Goal: Navigation & Orientation: Find specific page/section

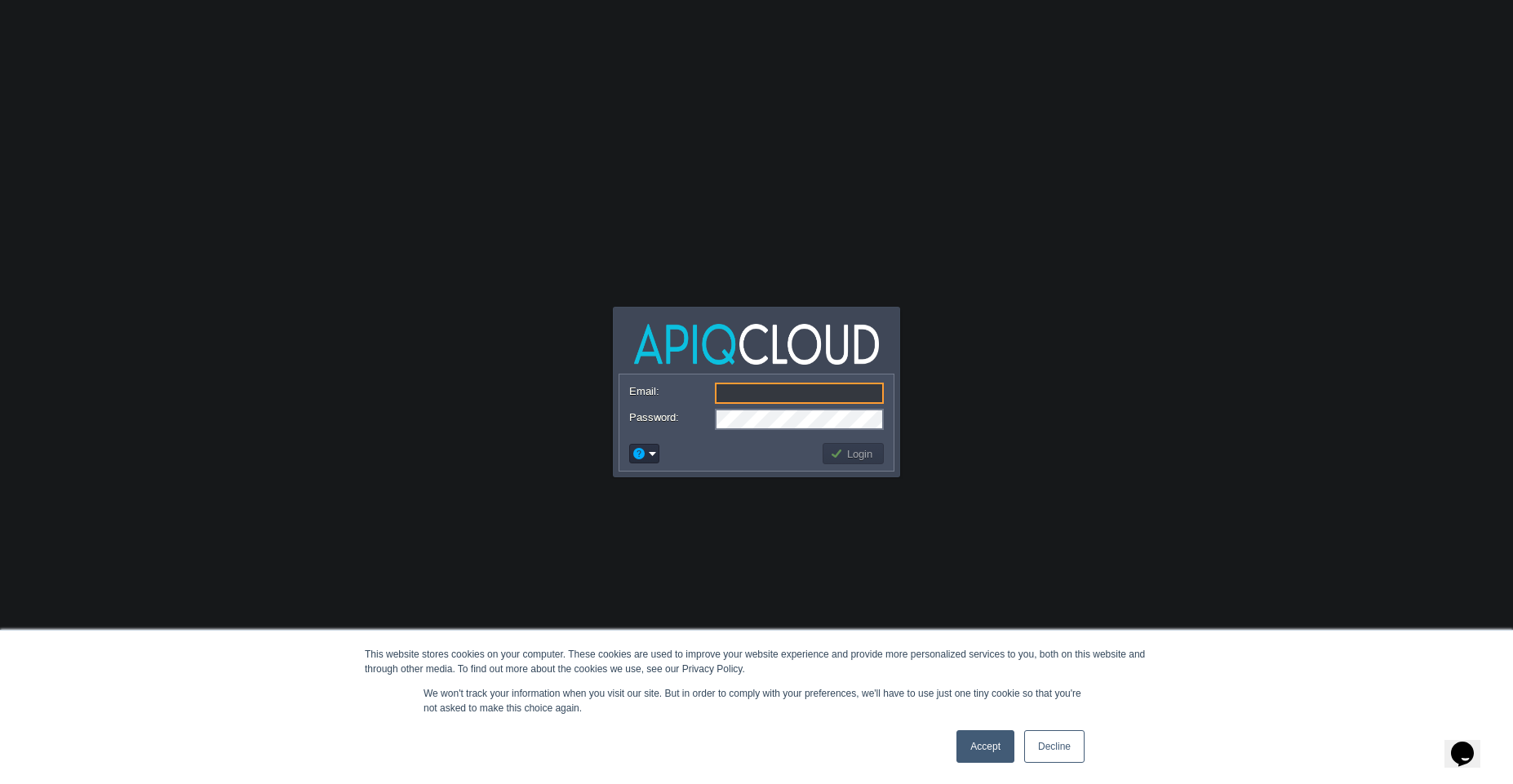
click at [641, 338] on img at bounding box center [756, 345] width 245 height 41
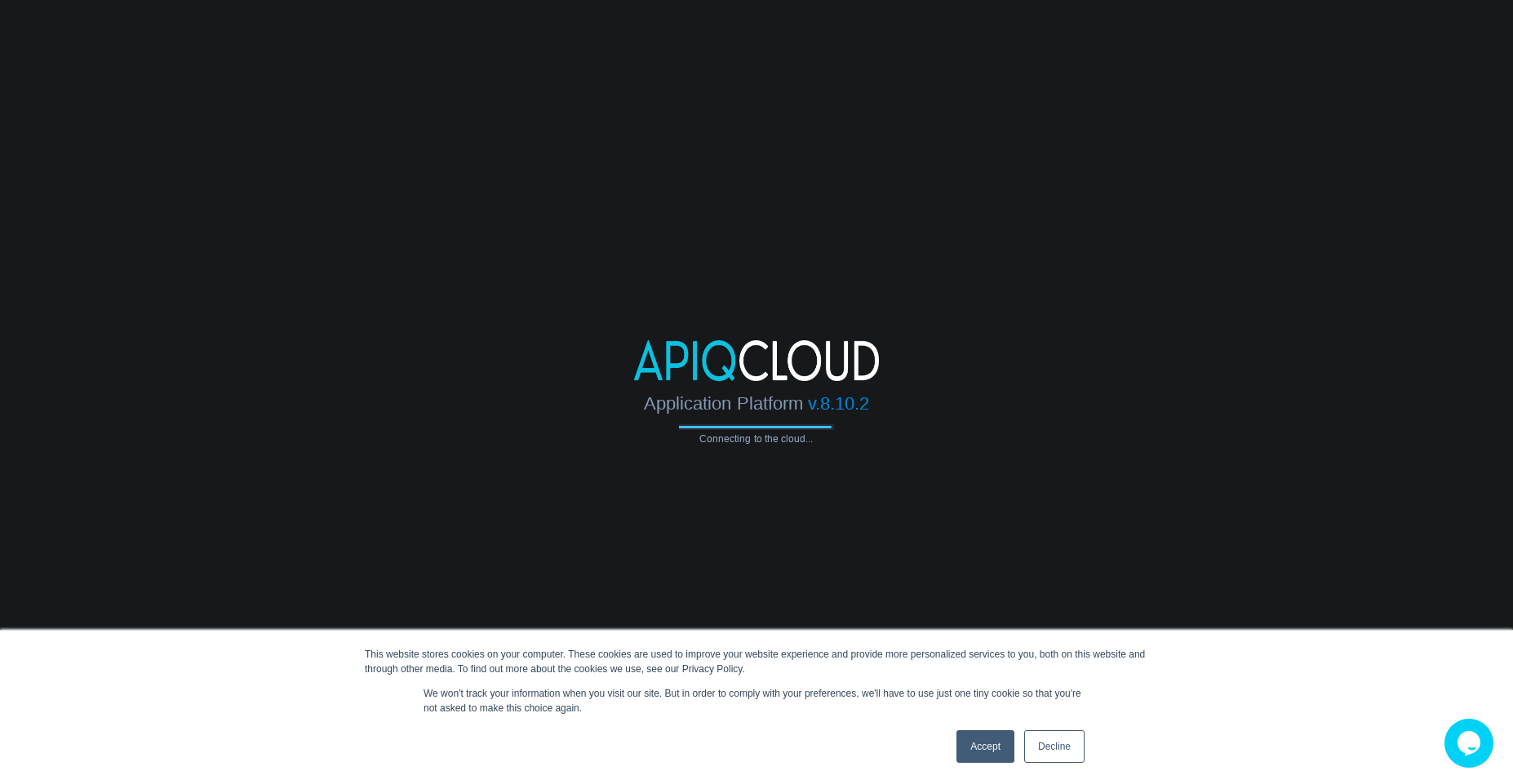
click at [980, 754] on link "Accept" at bounding box center [985, 746] width 58 height 33
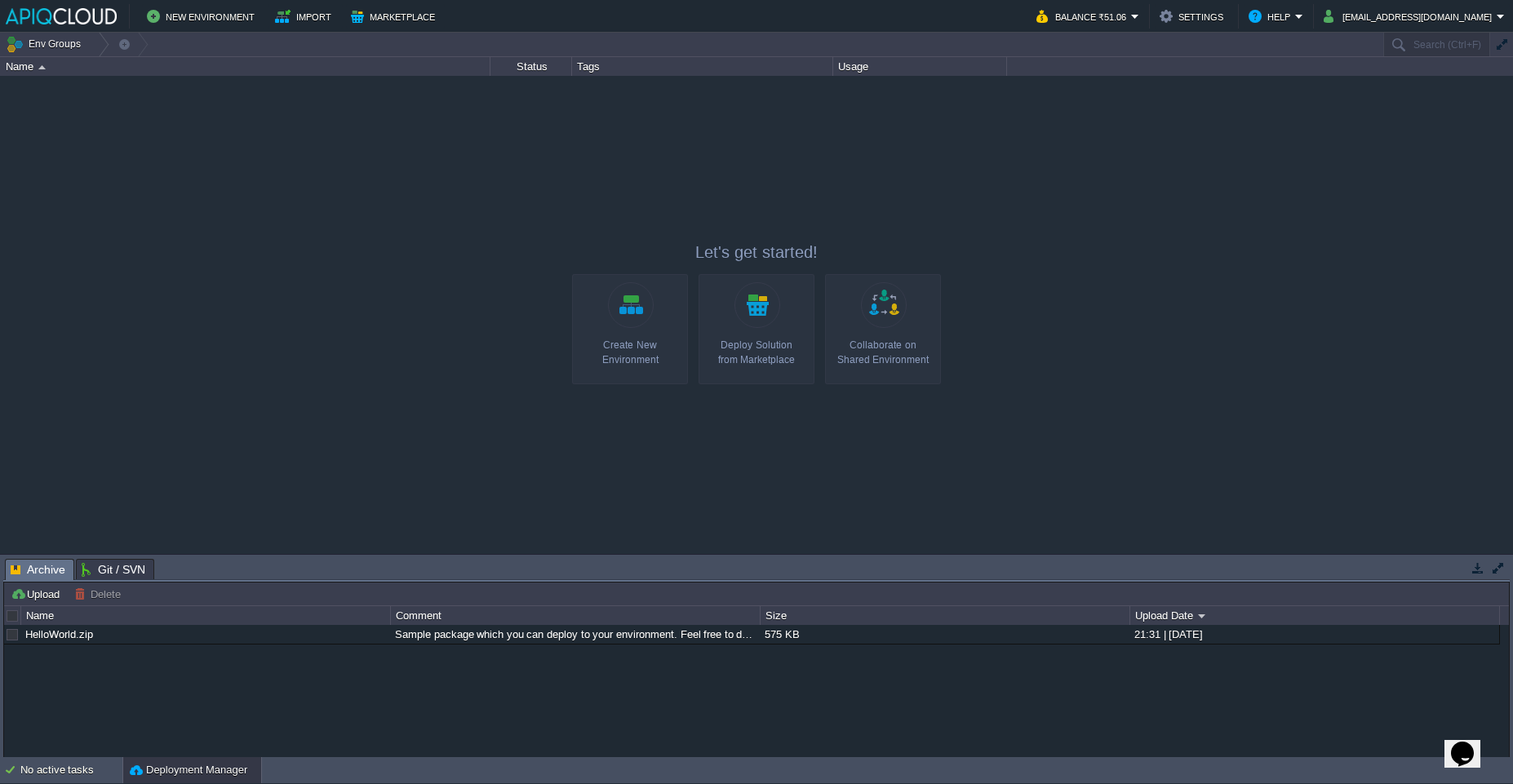
click at [21, 20] on img at bounding box center [61, 16] width 111 height 16
